Goal: Task Accomplishment & Management: Manage account settings

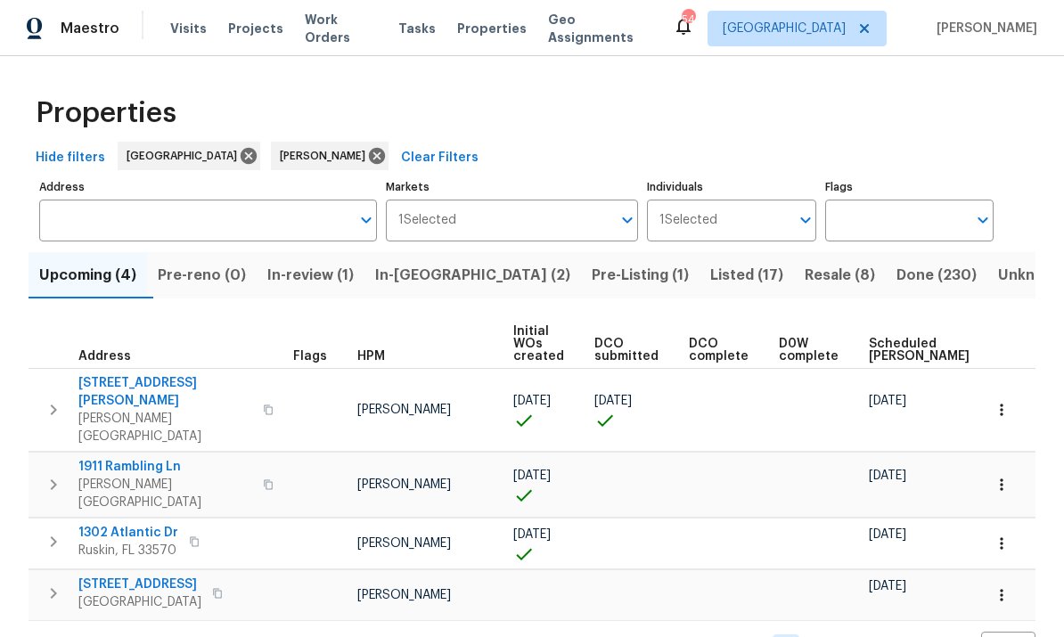
click at [132, 381] on span "[STREET_ADDRESS][PERSON_NAME]" at bounding box center [165, 392] width 174 height 36
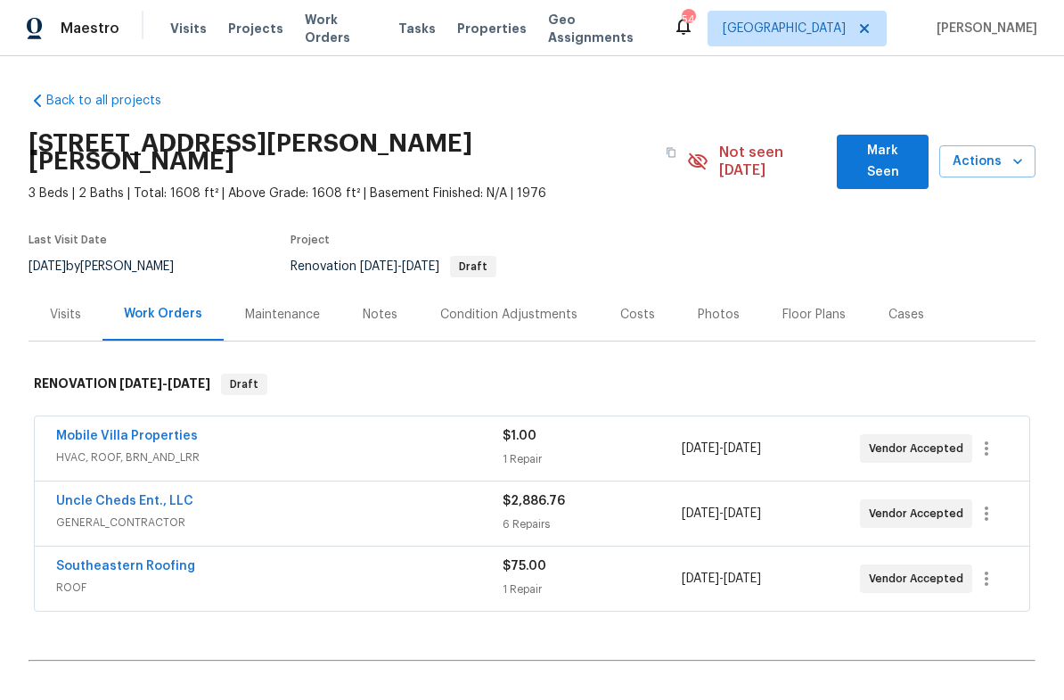
click at [373, 306] on div "Notes" at bounding box center [380, 315] width 35 height 18
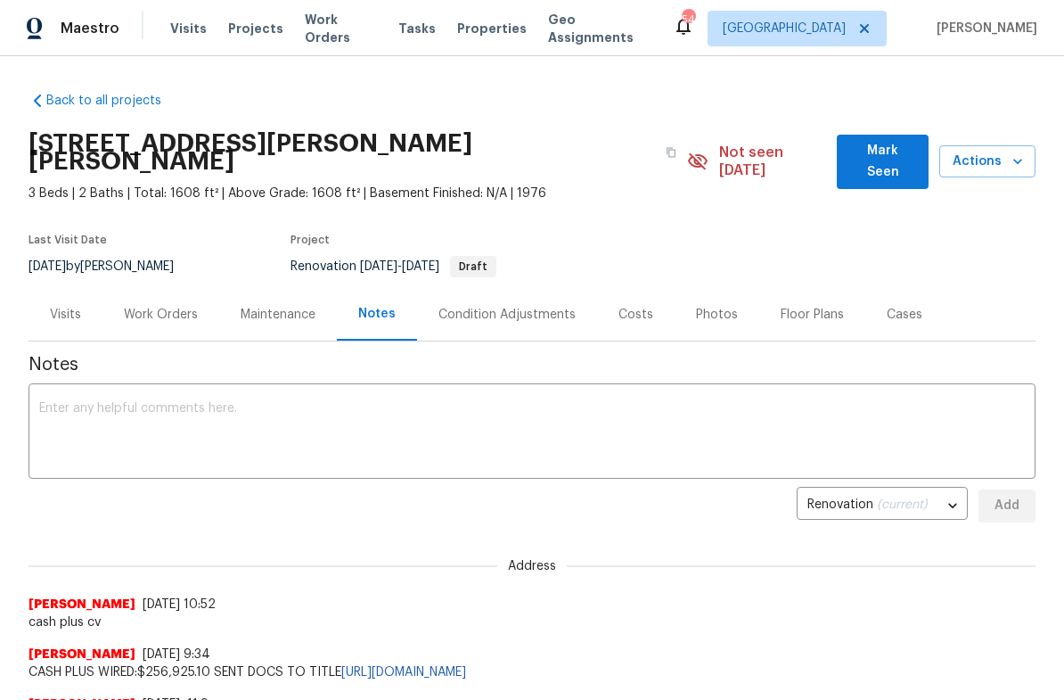
click at [96, 428] on textarea at bounding box center [532, 433] width 986 height 62
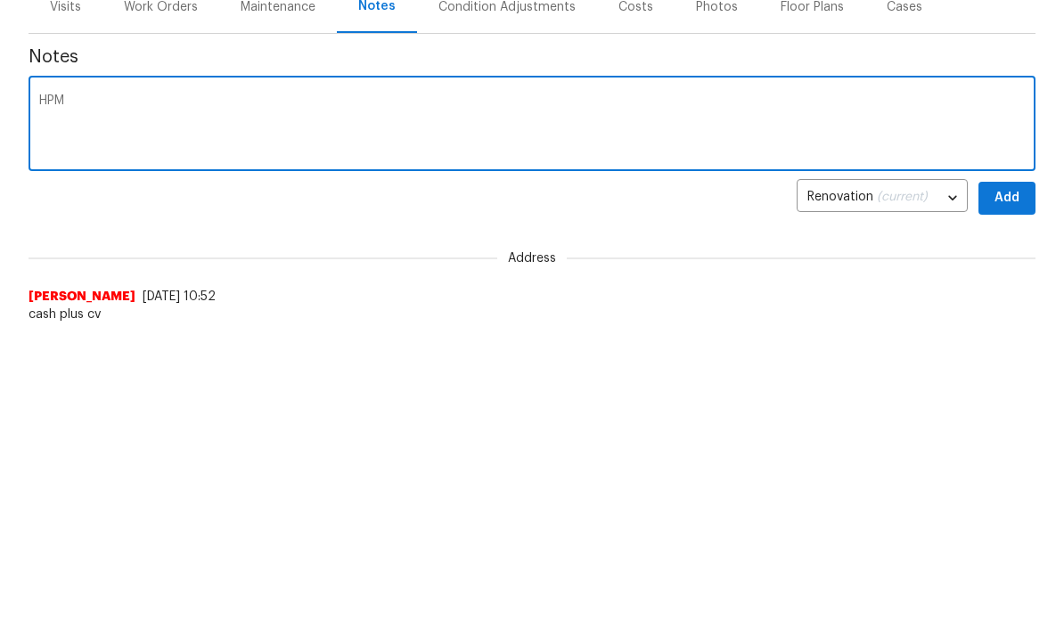
click at [41, 402] on textarea "HPM" at bounding box center [532, 433] width 986 height 62
click at [283, 402] on textarea "DCO submitted…. HPM" at bounding box center [532, 433] width 986 height 62
click at [265, 402] on textarea "DCO submitted…. HPM arrived at propert." at bounding box center [532, 433] width 986 height 62
click at [426, 402] on textarea "DCO submitted…. HPM arrived at property. ." at bounding box center [532, 433] width 986 height 62
click at [395, 402] on textarea "DCO submitted…. HPM arrived at property. ." at bounding box center [532, 433] width 986 height 62
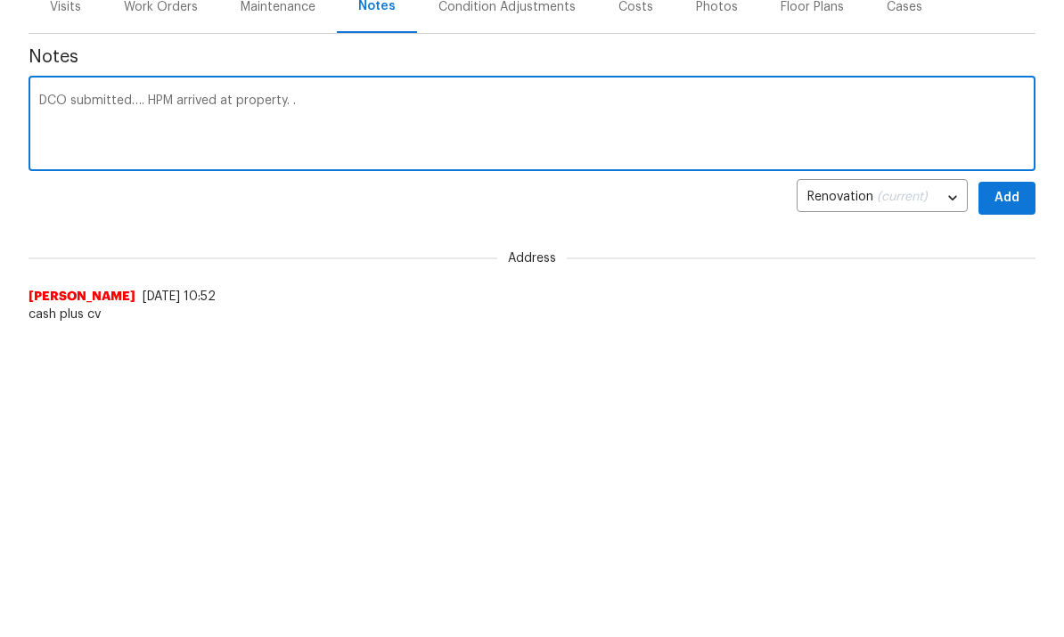
paste textarea "Homes to CS submission from paul.springer Property Address 1109 Bryan Rd, Brand…"
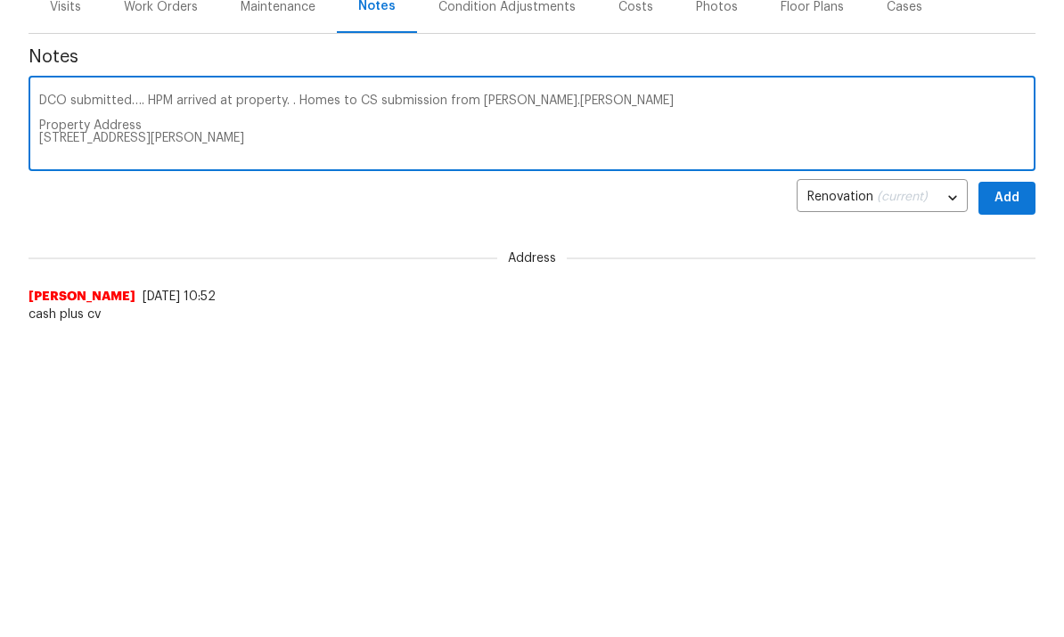
scroll to position [150, 0]
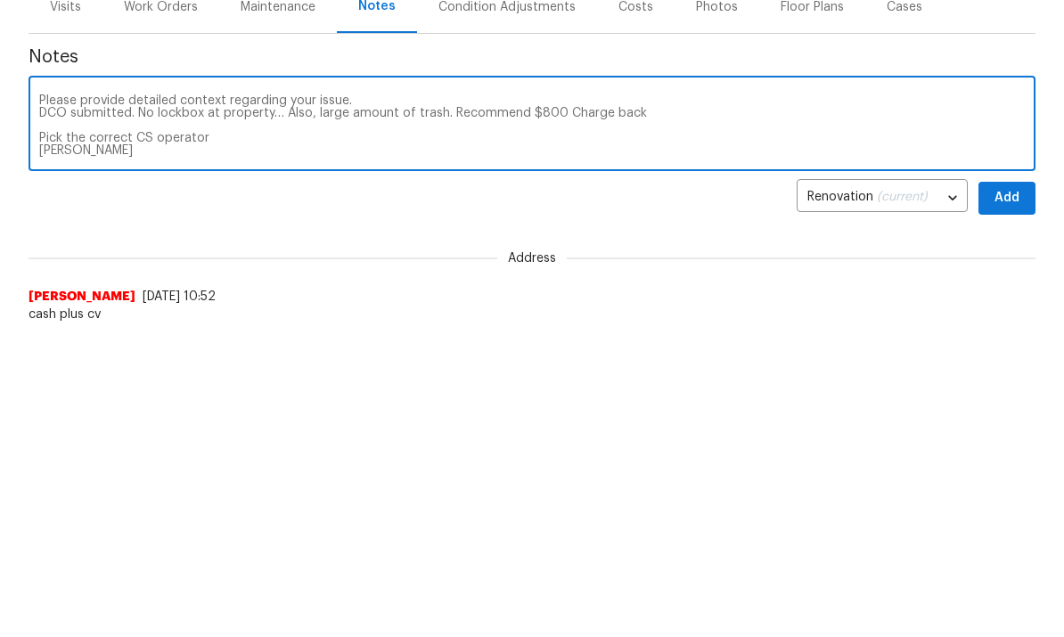
click at [319, 402] on textarea "DCO submitted…. HPM arrived at property. . Homes to CS submission from paul.spr…" at bounding box center [532, 433] width 986 height 62
click at [312, 402] on textarea "DCO submitted…. HPM arrived at property. . Homes to CS submission from paul.spr…" at bounding box center [532, 433] width 986 height 62
click at [192, 402] on textarea "DCO submitted…. HPM arrived at property. . Homes to CS submission from paul.spr…" at bounding box center [532, 433] width 986 height 62
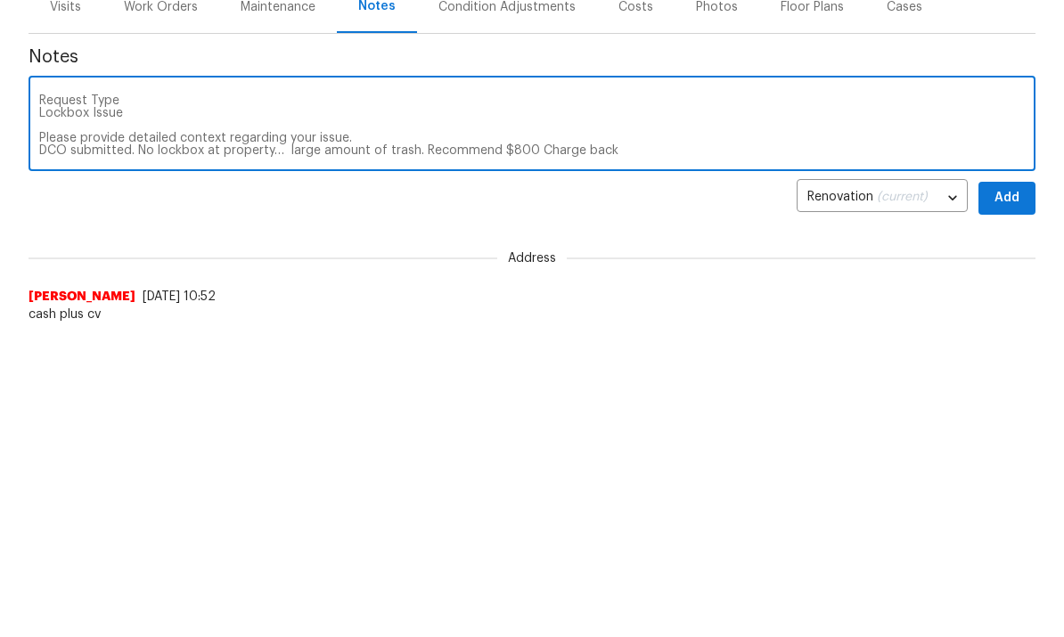
scroll to position [127, 0]
click at [159, 402] on textarea "DCO submitted…. HPM arrived at property. . Homes to CS submission from paul.spr…" at bounding box center [532, 433] width 986 height 62
click at [158, 402] on textarea "DCO submitted…. HPM arrived at property. . Homes to CS submission from paul.spr…" at bounding box center [532, 433] width 986 height 62
click at [102, 402] on textarea "DCO submitted…. HPM arrived at property. . Homes to CS submission from paul.spr…" at bounding box center [532, 433] width 986 height 62
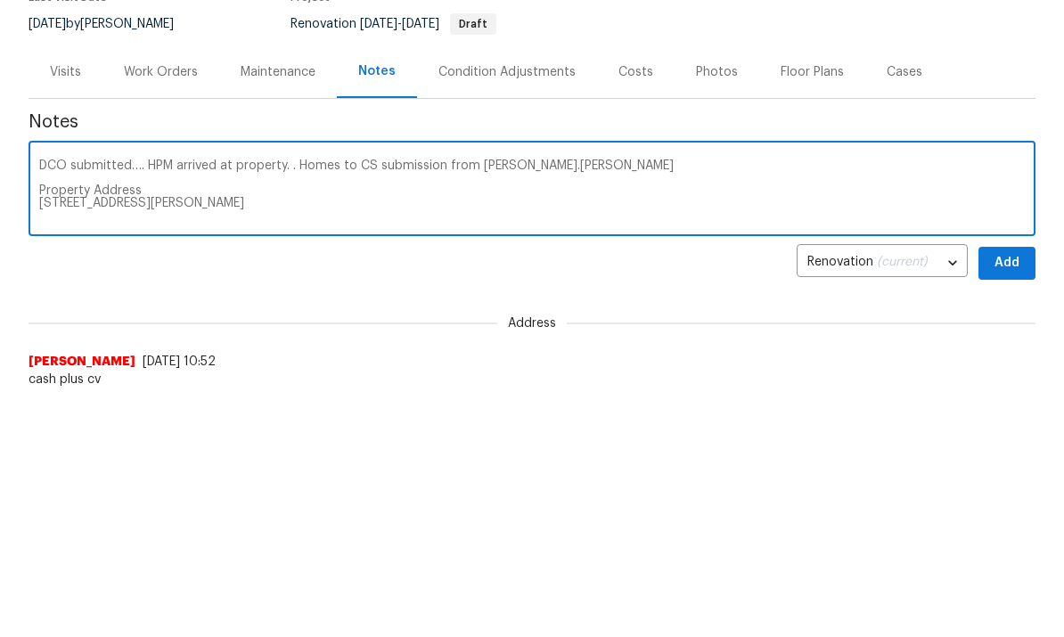
scroll to position [0, 0]
click at [76, 402] on textarea "DCO submitted…. HPM arrived at property. . Homes to CS submission from paul.spr…" at bounding box center [532, 433] width 986 height 62
click at [75, 402] on textarea "DCO submitted…. HPM arrived at property. . Homes to CS submission from paul.spr…" at bounding box center [532, 433] width 986 height 62
click at [82, 402] on textarea "DCO submitted…. HPM arrived at property. . Homes to CS submission from paul.spr…" at bounding box center [532, 433] width 986 height 62
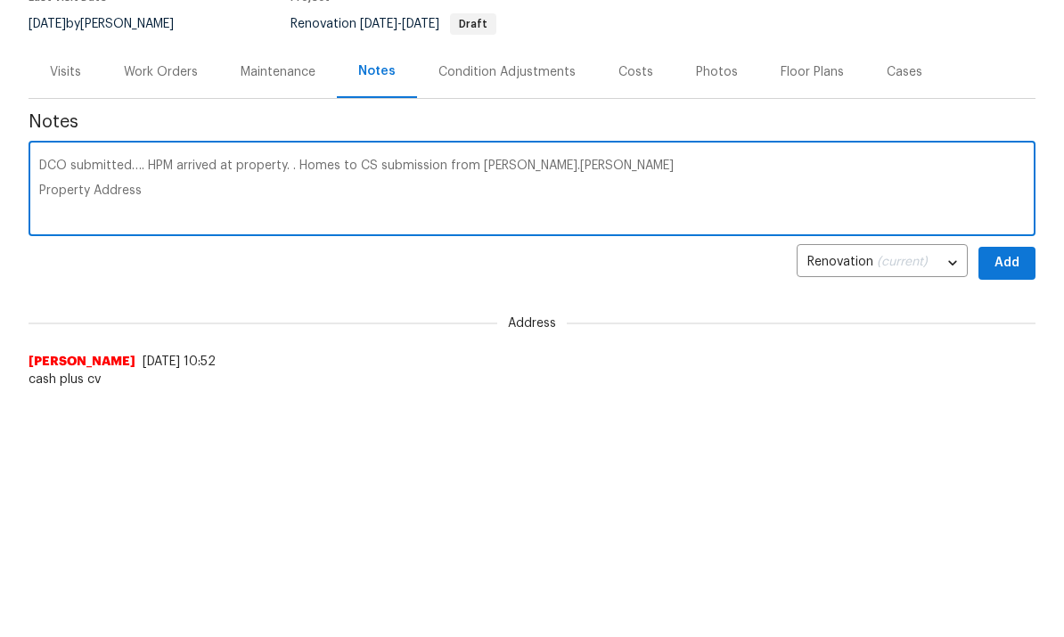
click at [76, 402] on textarea "DCO submitted…. HPM arrived at property. . Homes to CS submission from paul.spr…" at bounding box center [532, 433] width 986 height 62
click at [82, 402] on textarea "DCO submitted…. HPM arrived at property. . Homes to CS submission from paul.spr…" at bounding box center [532, 433] width 986 height 62
click at [812, 402] on textarea "DCO submitted…. HPM arrived at property. . Homes to CS submission from paul.spr…" at bounding box center [532, 433] width 986 height 62
click at [530, 402] on textarea "DCO submitted…. HPM arrived at property. . Homes to CS submission from paul.spr…" at bounding box center [532, 433] width 986 height 62
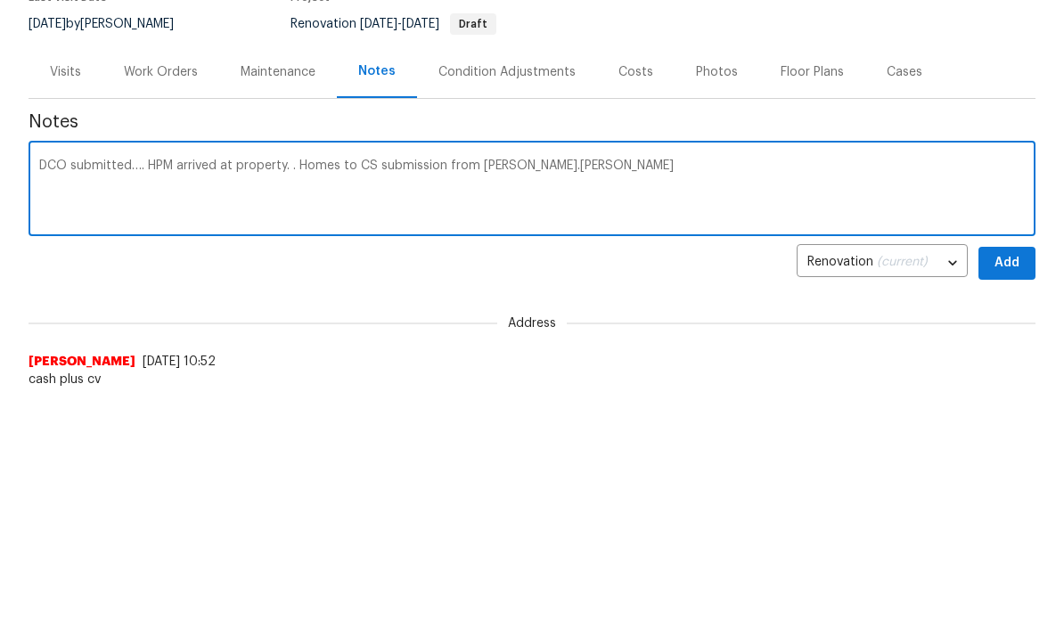
click at [529, 402] on textarea "DCO submitted…. HPM arrived at property. . Homes to CS submission from paul.spr…" at bounding box center [532, 433] width 986 height 62
click at [793, 388] on div "DCO submitted…. HPM arrived at property. x ​" at bounding box center [532, 433] width 1007 height 91
click at [324, 402] on textarea "DCO submitted…. HPM arrived at property." at bounding box center [532, 433] width 986 height 62
paste textarea "No lockbox at property… large amount of trash. Recommend $800 Charge back"
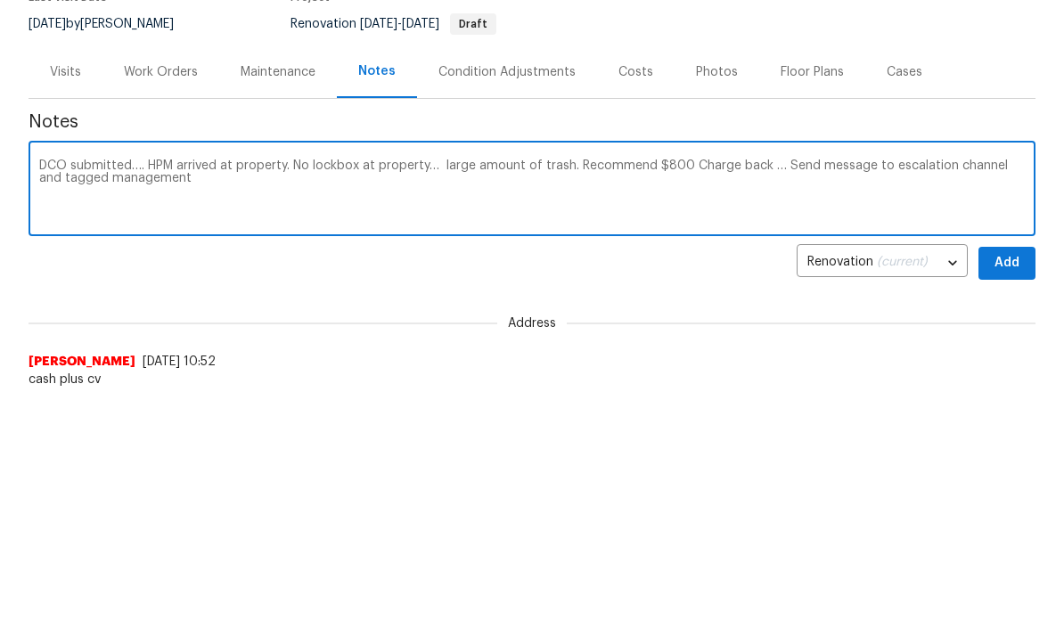
scroll to position [242, 0]
type textarea "DCO submitted…. HPM arrived at property. No lockbox at property… large amount o…"
click at [1013, 252] on span "Add" at bounding box center [1007, 263] width 29 height 22
